Goal: Information Seeking & Learning: Learn about a topic

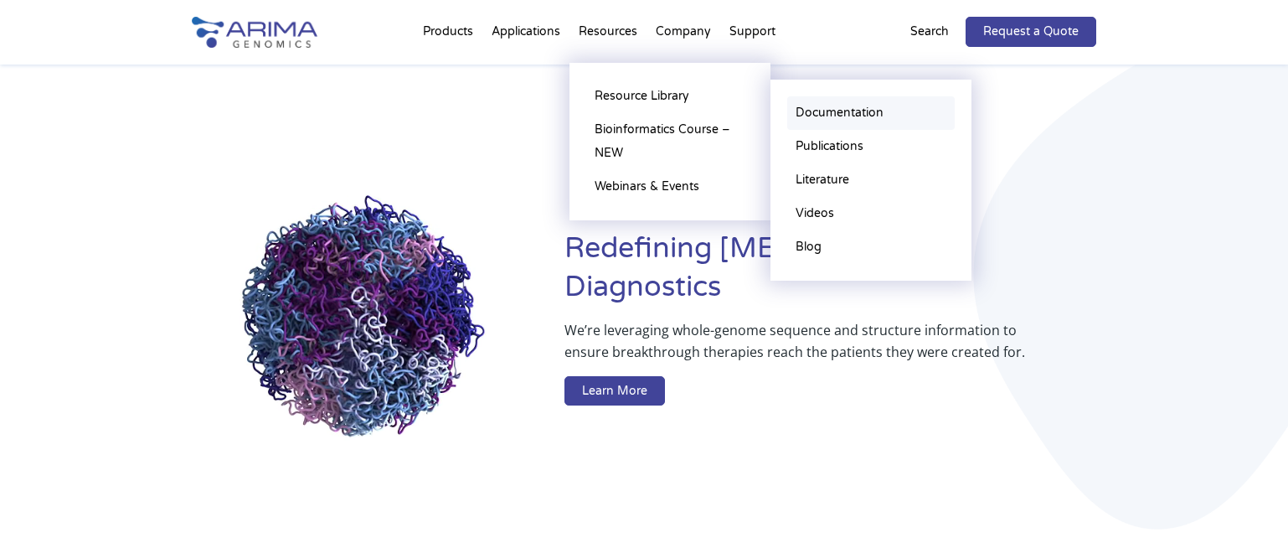
click at [828, 111] on link "Documentation" at bounding box center [871, 113] width 168 height 34
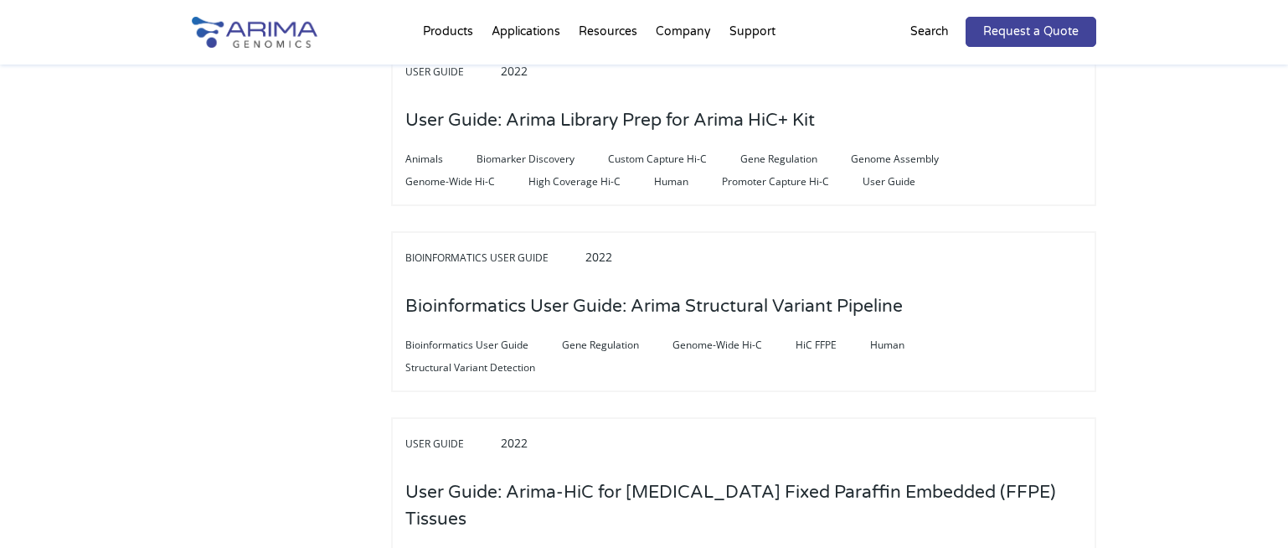
scroll to position [1273, 0]
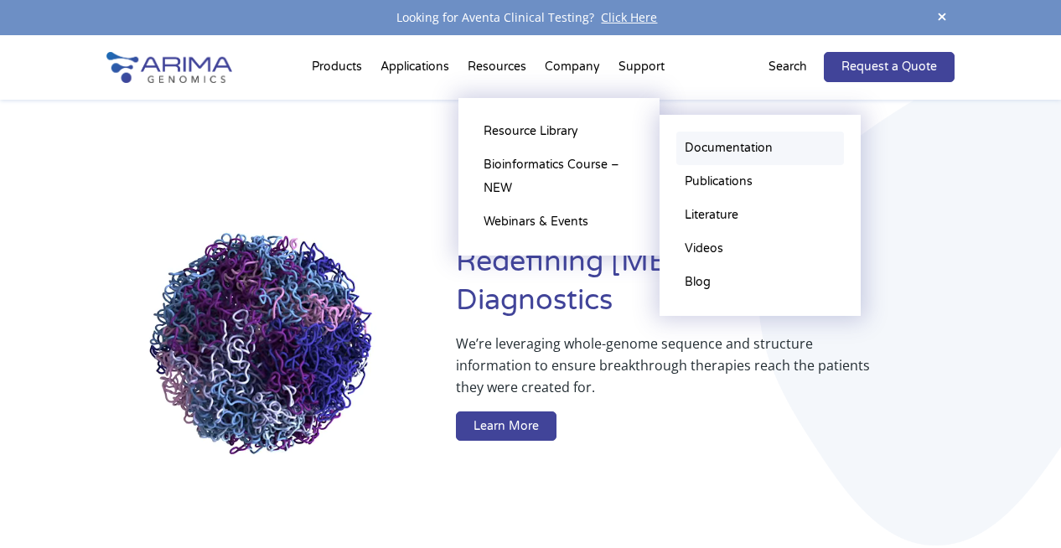
click at [715, 149] on link "Documentation" at bounding box center [760, 149] width 168 height 34
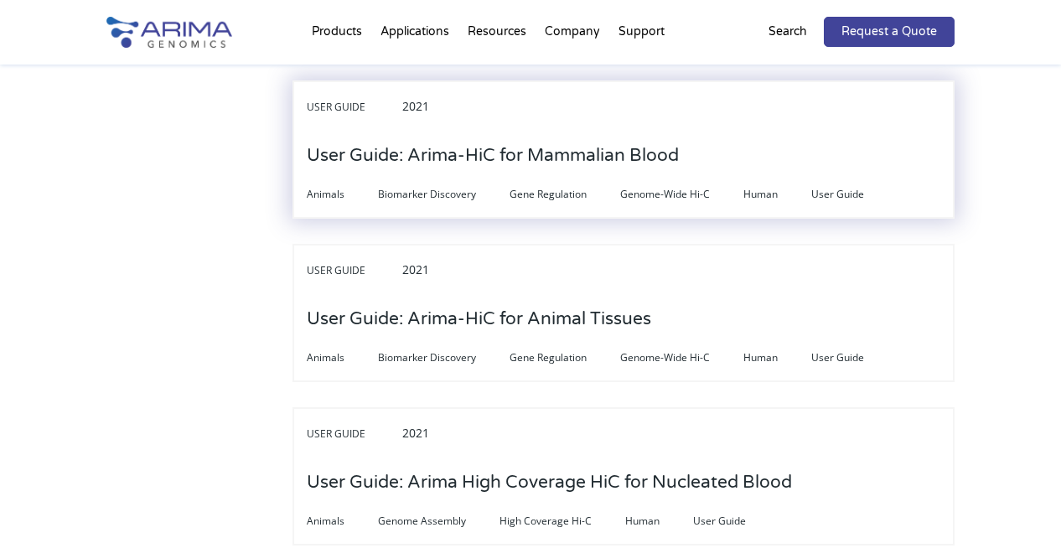
scroll to position [4825, 0]
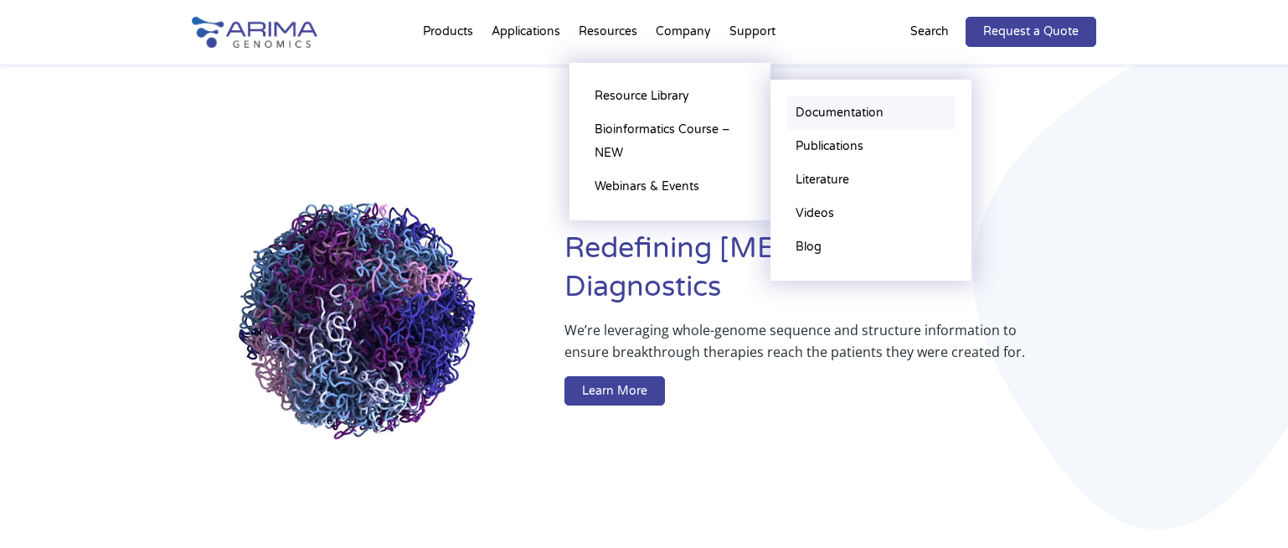
click at [821, 109] on link "Documentation" at bounding box center [871, 113] width 168 height 34
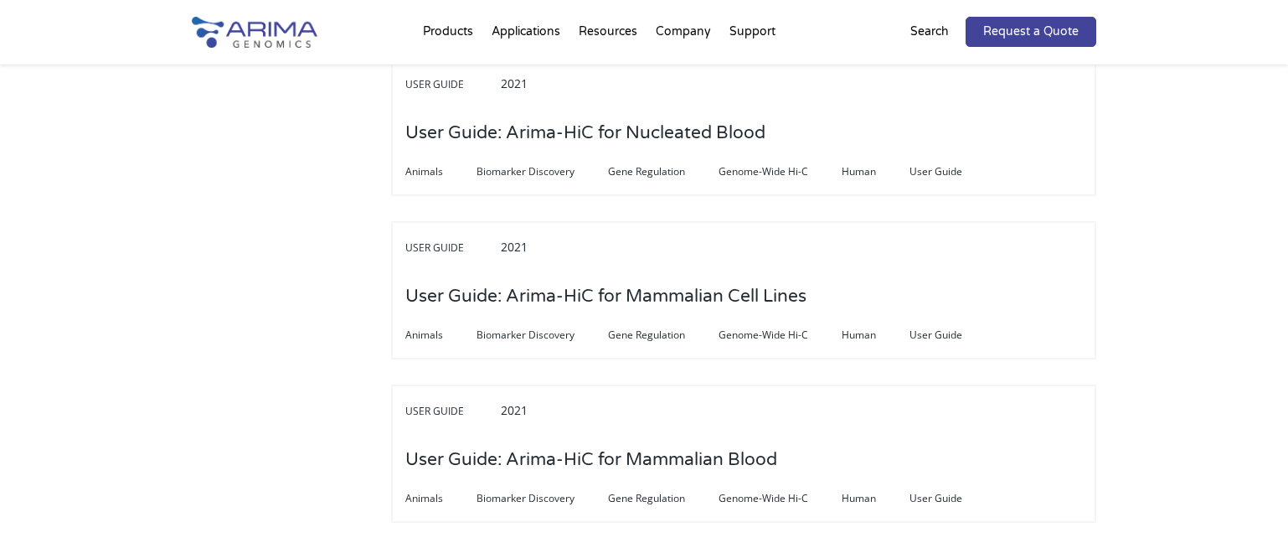
scroll to position [4423, 0]
